Goal: Find specific page/section: Find specific page/section

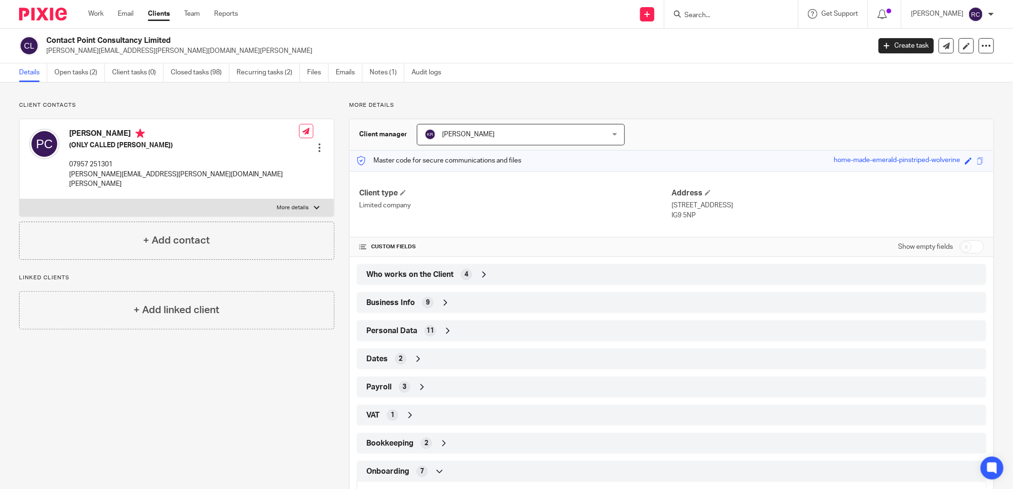
scroll to position [195, 0]
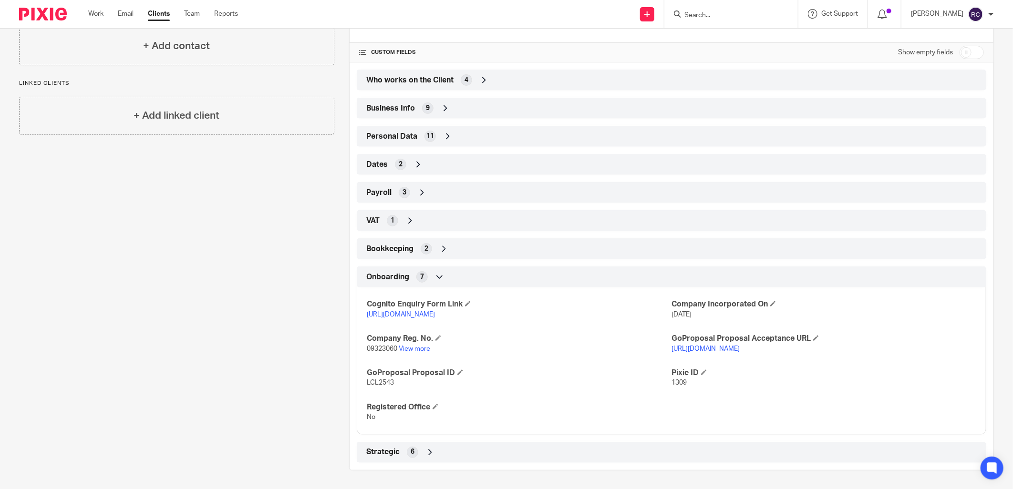
click at [710, 15] on input "Search" at bounding box center [727, 15] width 86 height 9
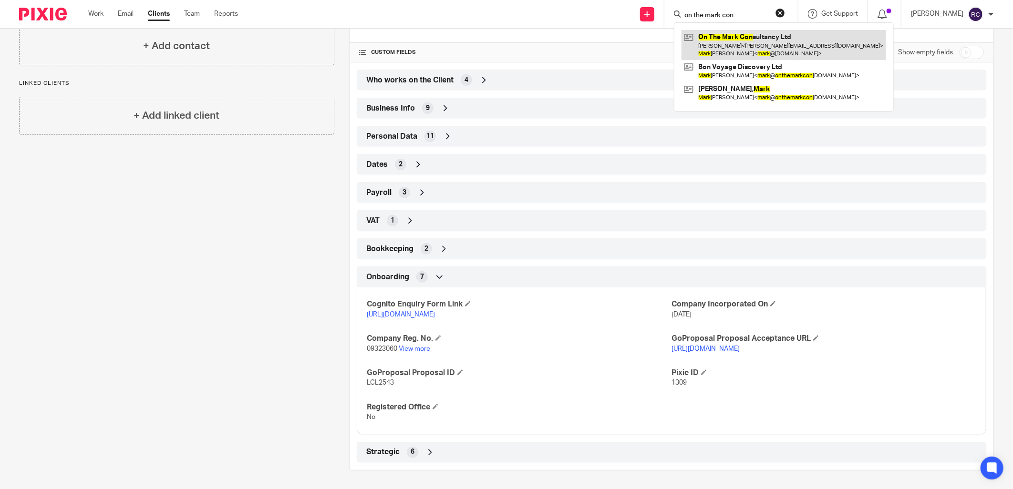
type input "on the mark con"
click at [747, 33] on link at bounding box center [784, 45] width 205 height 30
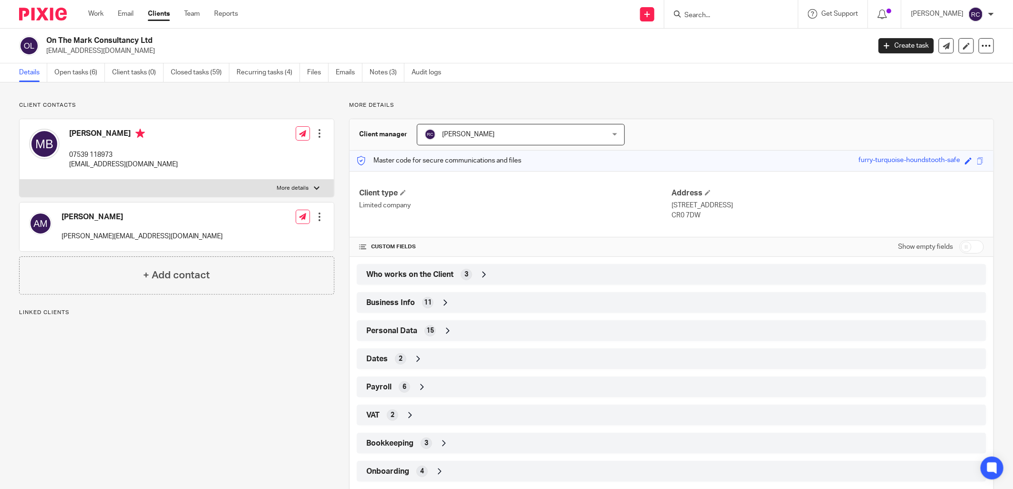
click at [414, 437] on div "Bookkeeping 3" at bounding box center [671, 444] width 615 height 16
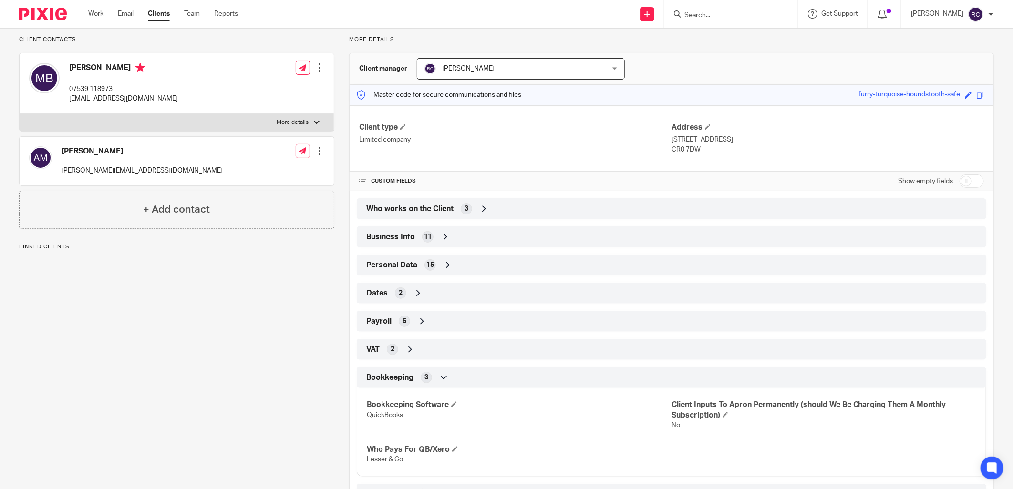
scroll to position [136, 0]
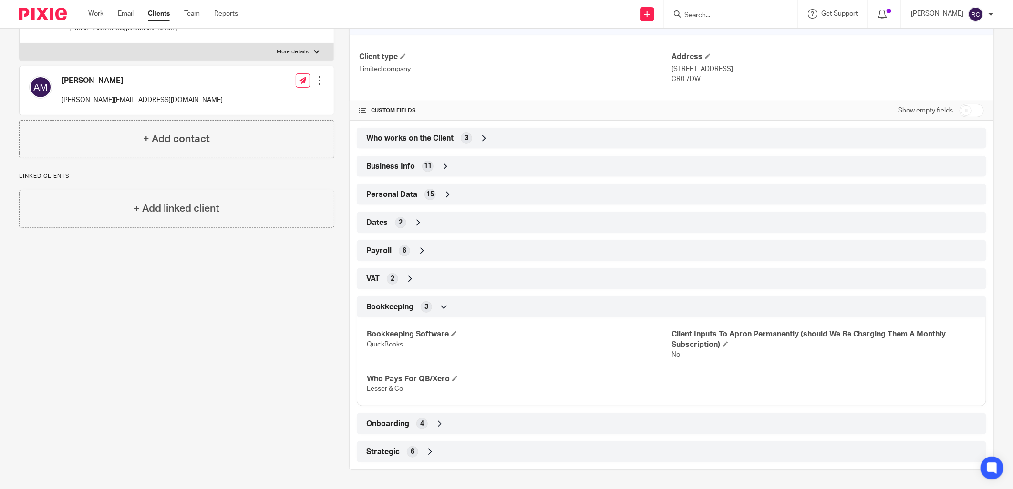
click at [425, 415] on div "Onboarding 4" at bounding box center [672, 424] width 630 height 21
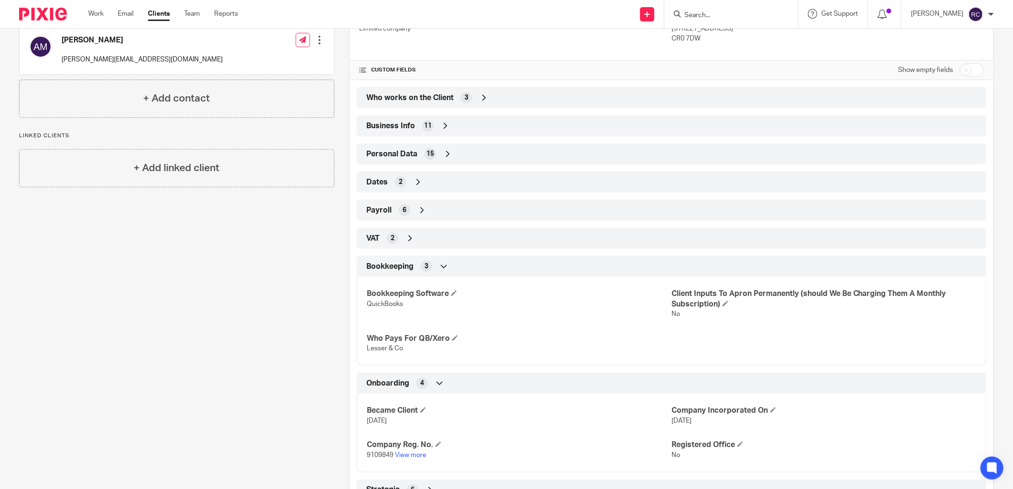
scroll to position [215, 0]
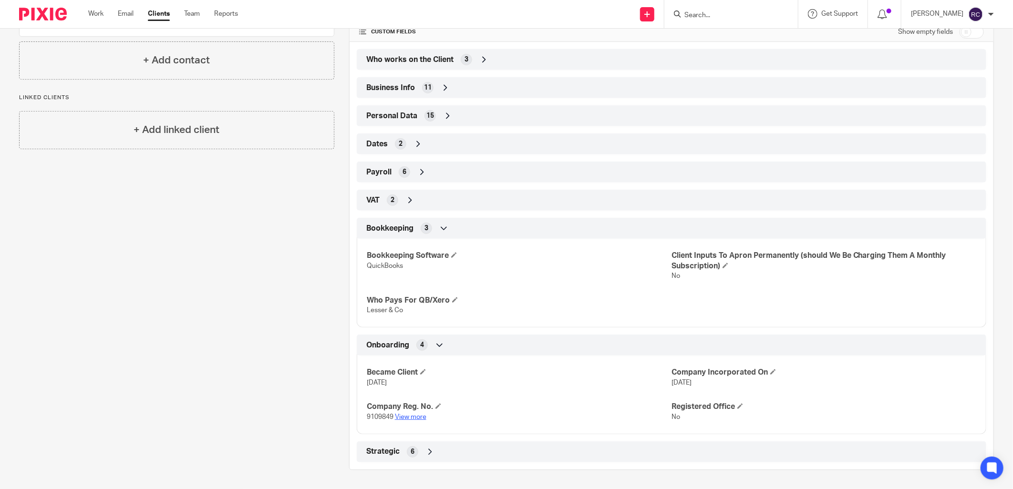
click at [412, 416] on link "View more" at bounding box center [410, 417] width 31 height 7
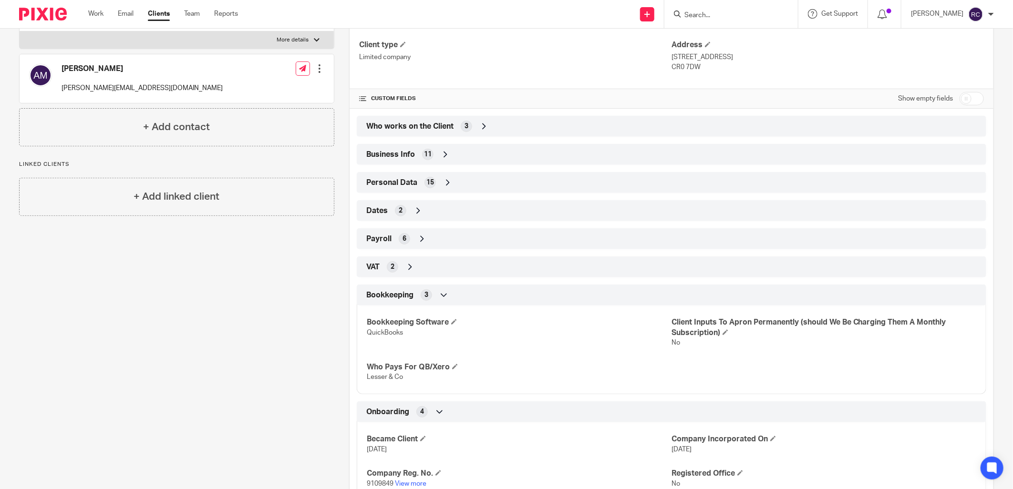
scroll to position [56, 0]
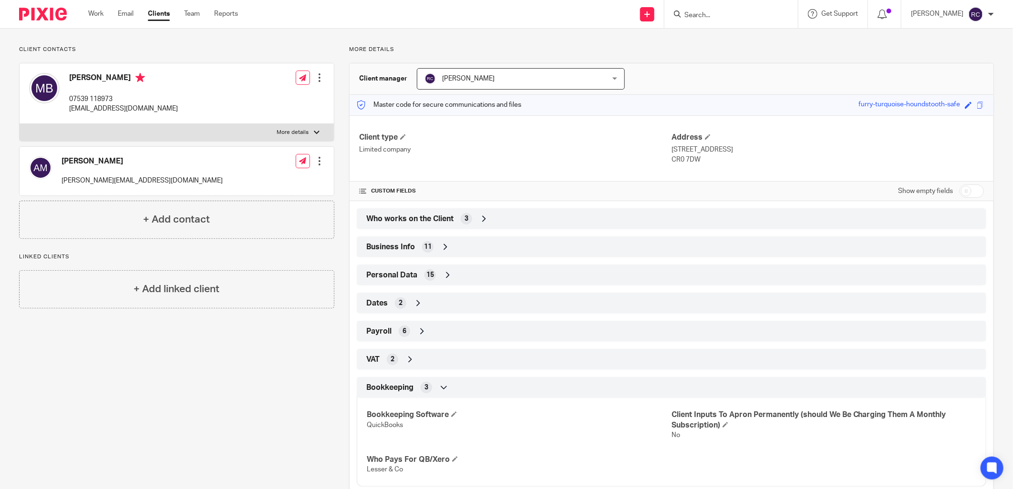
click at [397, 242] on span "Business Info" at bounding box center [390, 247] width 49 height 10
